Goal: Entertainment & Leisure: Consume media (video, audio)

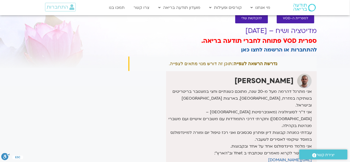
click at [126, 95] on div "לספריית ה-VOD להקלטות שלי מדיטציה ושיח – 12.10.25 ספרית VOD פתוחה לחברי תודעה ב…" at bounding box center [222, 112] width 193 height 209
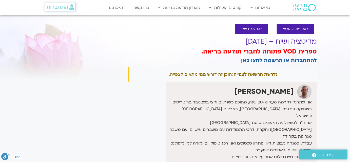
click at [59, 5] on span "התחברות" at bounding box center [58, 7] width 22 height 6
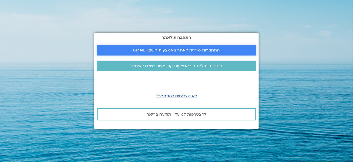
click at [168, 50] on span "התחברות מיידית לאתר באמצעות חשבון GMAIL" at bounding box center [176, 50] width 87 height 5
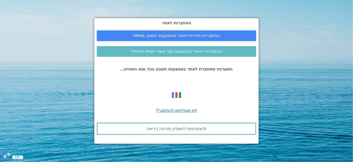
click at [226, 33] on link "התחברות מיידית לאתר באמצעות חשבון GMAIL" at bounding box center [176, 35] width 159 height 11
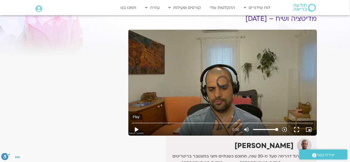
click at [138, 128] on button "play_arrow" at bounding box center [136, 129] width 12 height 12
click at [137, 130] on button "play_arrow" at bounding box center [136, 129] width 12 height 12
click at [190, 123] on input "Seek" at bounding box center [223, 122] width 182 height 3
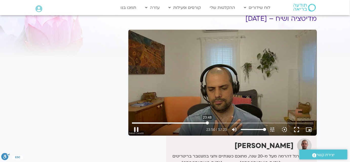
click at [207, 123] on input "Seek" at bounding box center [223, 122] width 182 height 3
click at [218, 121] on input "Seek" at bounding box center [223, 122] width 182 height 3
click at [224, 120] on div "Skip Ad 27:47 pause 27:10 / 57:25 volume_up Mute tune Resolution Auto 720p slow…" at bounding box center [222, 127] width 185 height 16
click at [224, 122] on input "Seek" at bounding box center [223, 122] width 182 height 3
click at [230, 122] on input "Seek" at bounding box center [223, 122] width 182 height 3
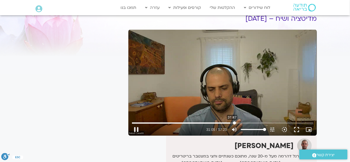
click at [234, 123] on input "Seek" at bounding box center [223, 122] width 182 height 3
click at [239, 122] on input "Seek" at bounding box center [223, 122] width 182 height 3
click at [241, 122] on input "Seek" at bounding box center [223, 122] width 182 height 3
click at [239, 123] on input "Seek" at bounding box center [223, 122] width 182 height 3
click at [139, 129] on button "pause" at bounding box center [136, 129] width 12 height 12
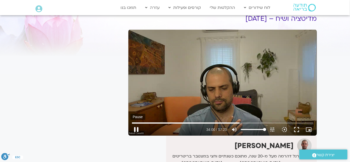
type input "2040.281011"
